Goal: Task Accomplishment & Management: Use online tool/utility

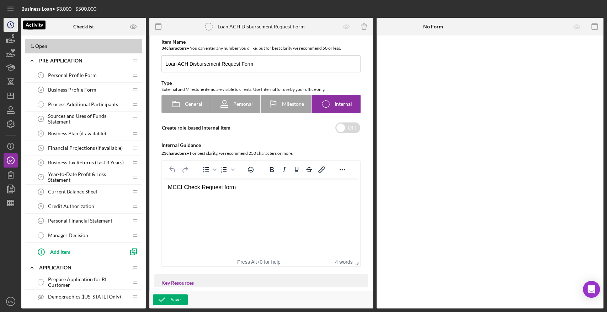
click at [12, 25] on icon "Icon/History" at bounding box center [11, 25] width 18 height 18
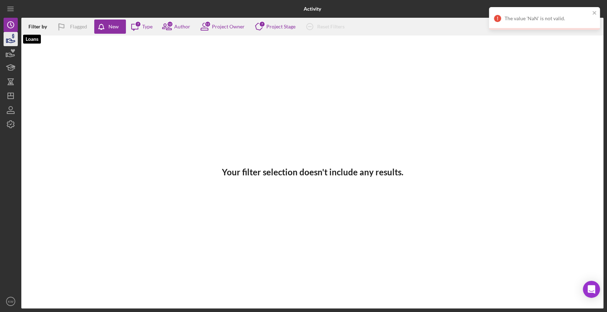
click at [6, 44] on icon "button" at bounding box center [11, 39] width 18 height 18
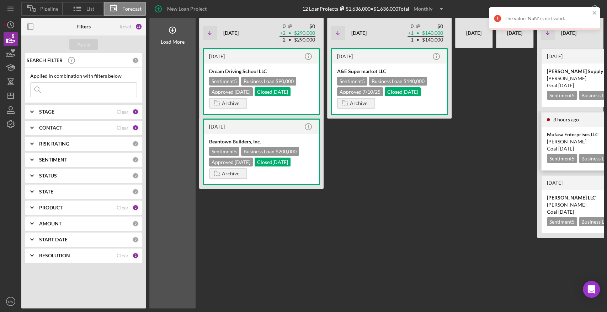
click at [575, 140] on div "Courtney Faucher" at bounding box center [599, 141] width 104 height 7
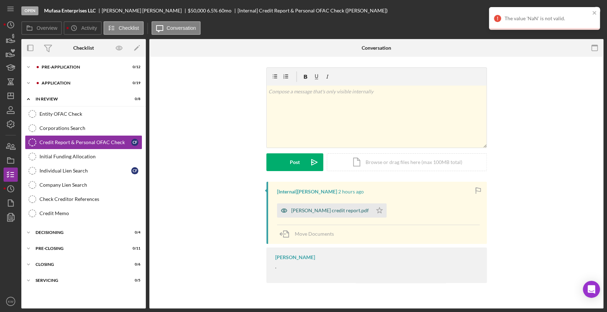
click at [355, 213] on div "[PERSON_NAME] credit report.pdf" at bounding box center [329, 211] width 77 height 6
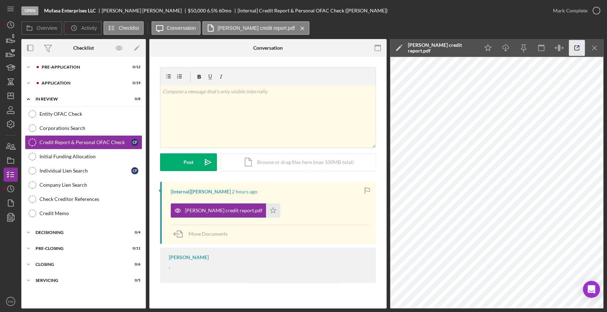
click at [571, 47] on icon "button" at bounding box center [577, 48] width 16 height 16
click at [9, 151] on icon "button" at bounding box center [11, 147] width 18 height 18
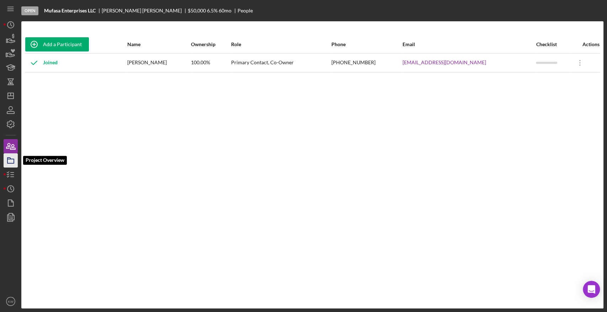
click at [11, 160] on icon "button" at bounding box center [11, 161] width 18 height 18
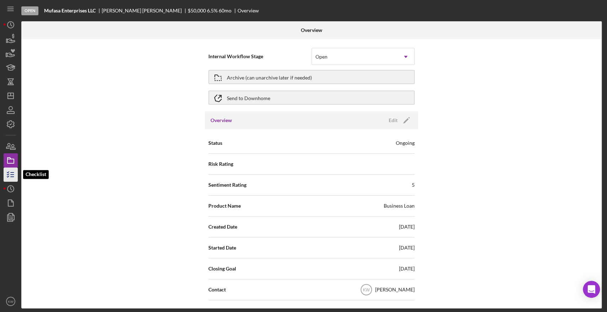
click at [11, 170] on icon "button" at bounding box center [11, 175] width 18 height 18
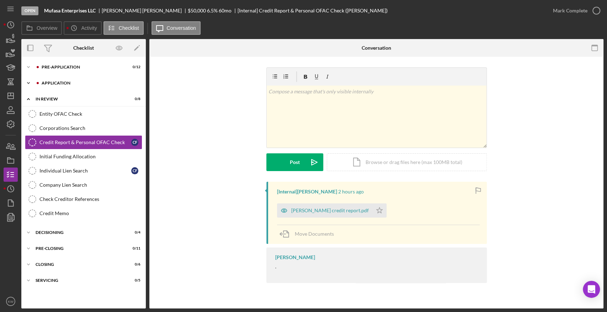
click at [56, 90] on div "Icon/Expander Application 0 / 19" at bounding box center [83, 83] width 124 height 14
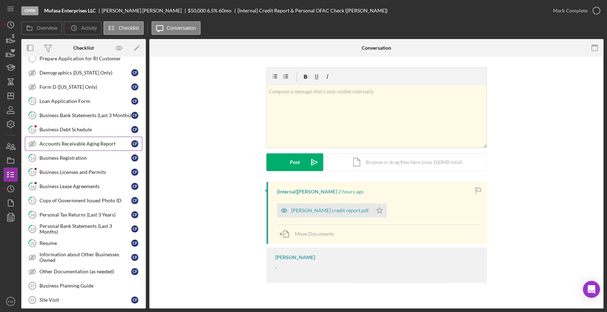
scroll to position [79, 0]
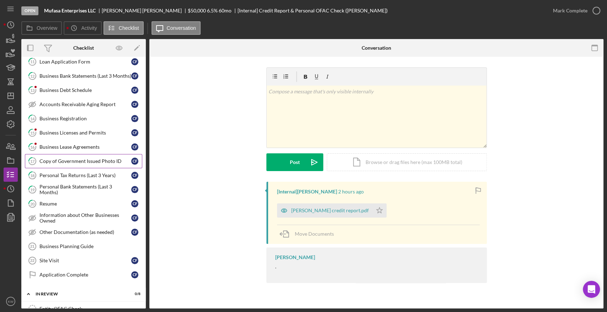
click at [93, 156] on link "17 Copy of Government Issued Photo ID C F" at bounding box center [83, 161] width 117 height 14
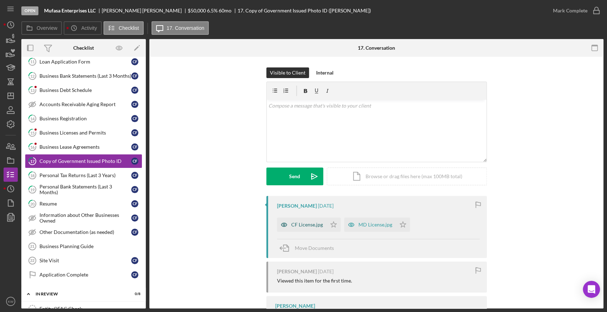
click at [318, 230] on div "CF License.jpg" at bounding box center [301, 225] width 49 height 14
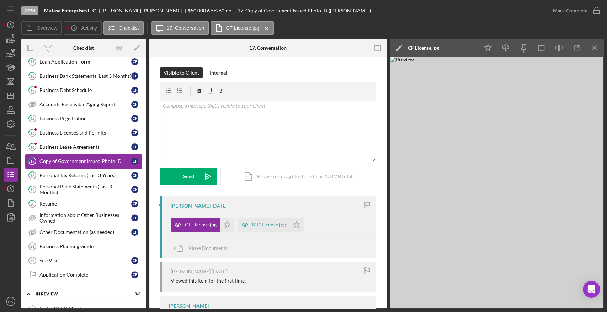
click at [88, 173] on div "Personal Tax Returns (Last 3 Years)" at bounding box center [85, 176] width 92 height 6
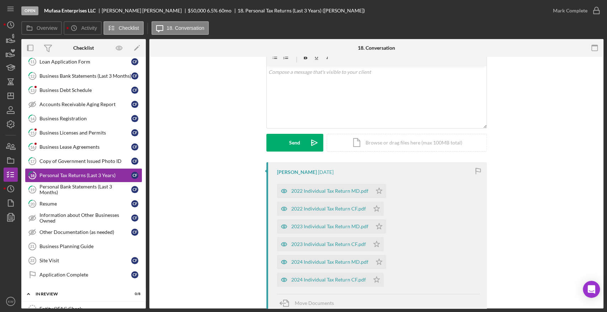
scroll to position [79, 0]
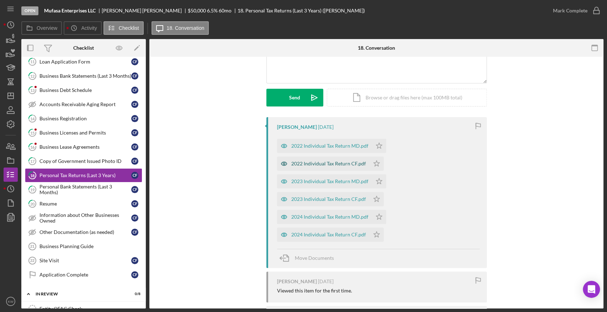
click at [336, 161] on div "2022 Individual Tax Return CF.pdf" at bounding box center [328, 164] width 75 height 6
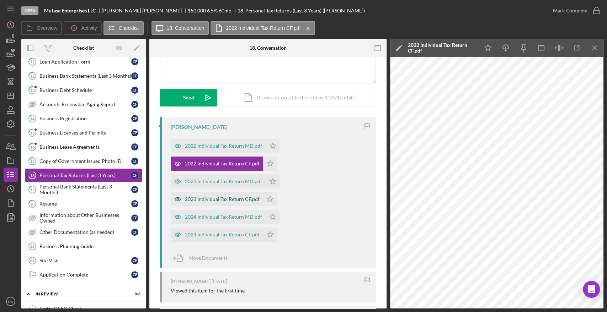
click at [224, 199] on div "2023 Individual Tax Return CF.pdf" at bounding box center [222, 200] width 75 height 6
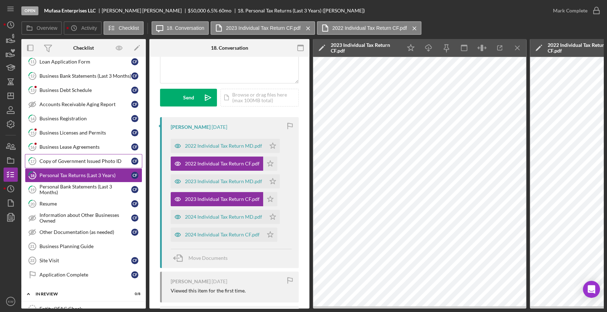
scroll to position [0, 0]
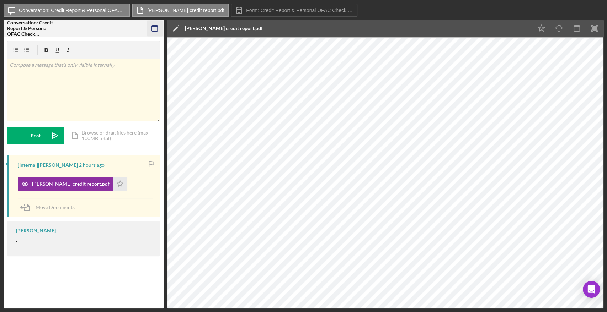
click at [159, 22] on icon "button" at bounding box center [155, 29] width 16 height 16
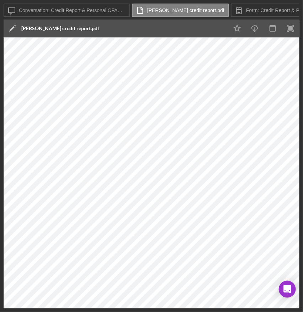
click at [302, 252] on div "Icon/Message Conversation: Credit Report & Personal OFAC Check ([PERSON_NAME]) …" at bounding box center [151, 156] width 303 height 312
